Goal: Obtain resource: Obtain resource

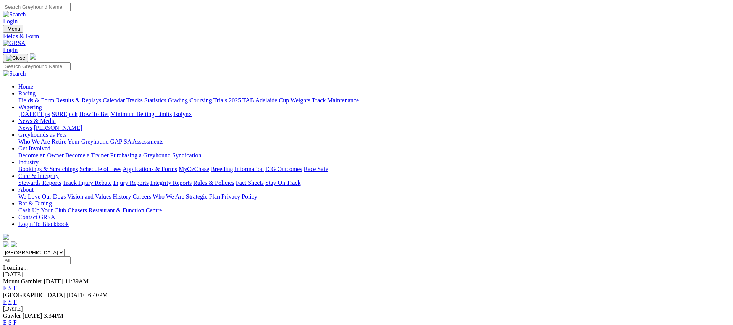
click at [54, 97] on link "Fields & Form" at bounding box center [36, 100] width 36 height 6
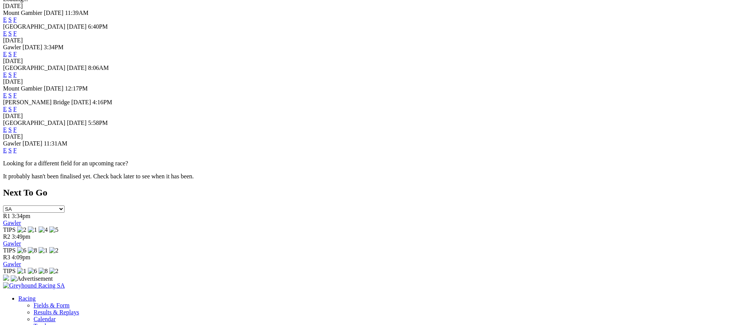
scroll to position [269, 0]
click at [17, 153] on link "F" at bounding box center [14, 150] width 3 height 6
